Goal: Navigation & Orientation: Go to known website

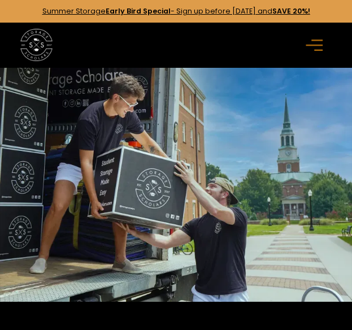
click at [317, 43] on icon "menu" at bounding box center [314, 45] width 17 height 12
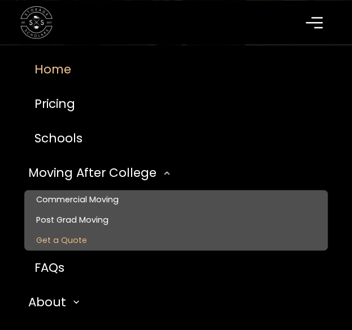
scroll to position [234, 0]
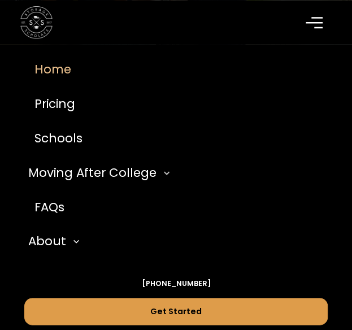
click at [319, 16] on icon "menu" at bounding box center [314, 22] width 17 height 12
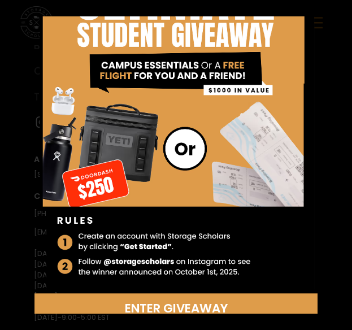
scroll to position [4533, 0]
click at [341, 272] on div "Enter Giveaway" at bounding box center [176, 165] width 352 height 330
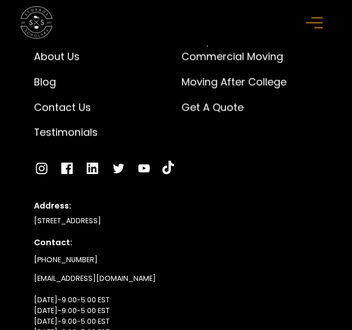
scroll to position [4436, 0]
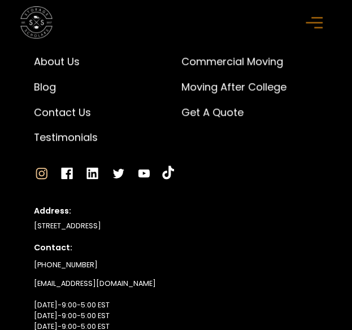
click at [41, 181] on icon "Go to Instagram" at bounding box center [41, 173] width 15 height 15
